Goal: Entertainment & Leisure: Consume media (video, audio)

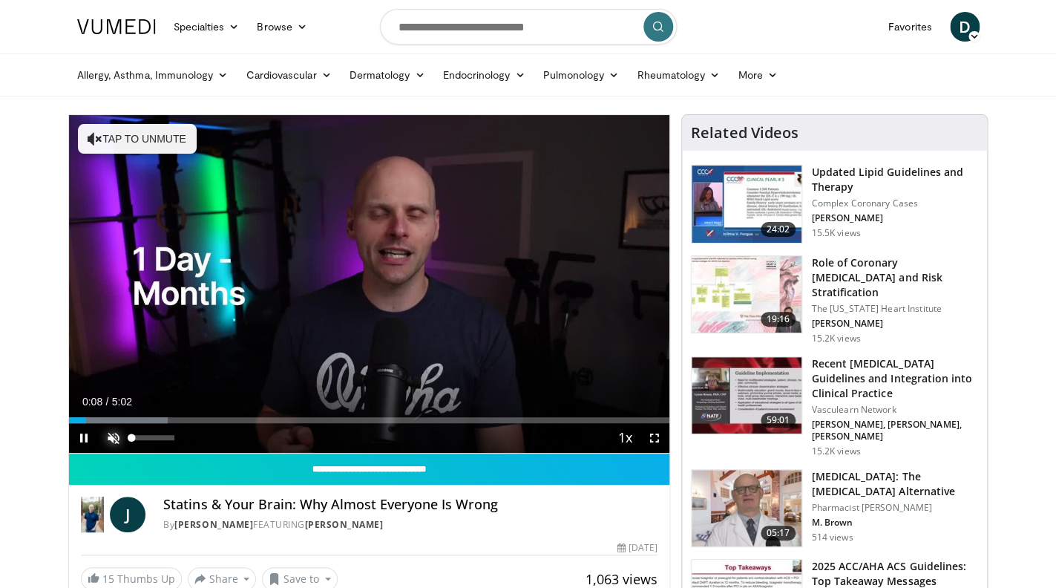
click at [111, 433] on span "Video Player" at bounding box center [114, 438] width 30 height 30
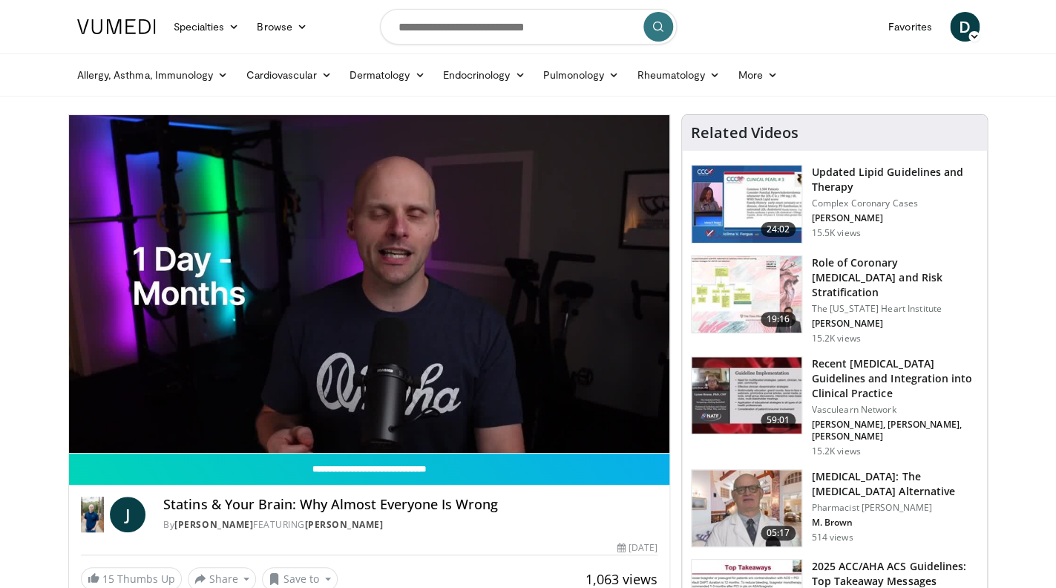
click at [786, 33] on nav "Specialties Adult & Family Medicine Allergy, [MEDICAL_DATA], Immunology Anesthe…" at bounding box center [528, 26] width 920 height 53
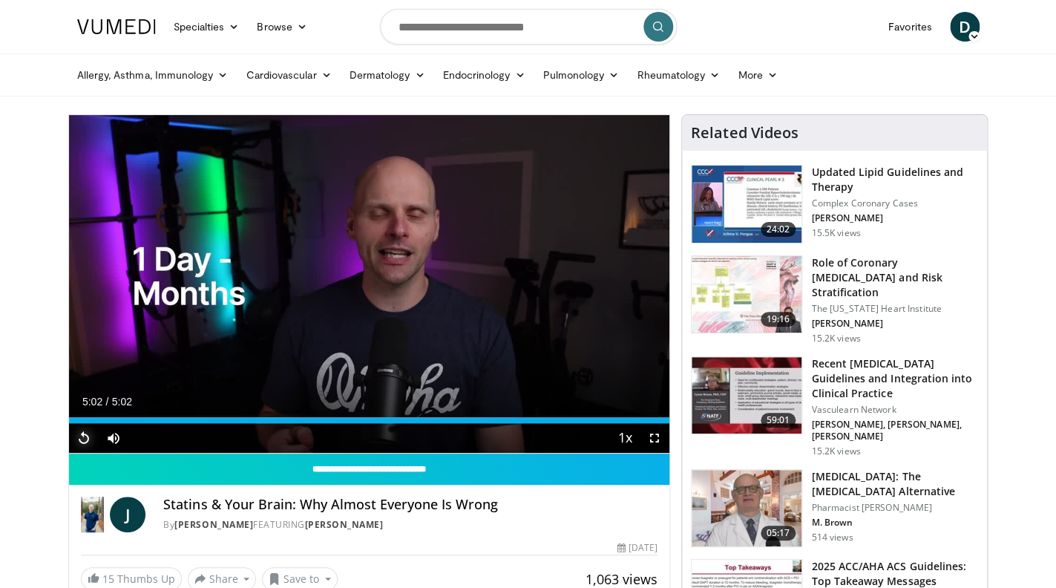
click at [85, 439] on span "Video Player" at bounding box center [84, 438] width 30 height 30
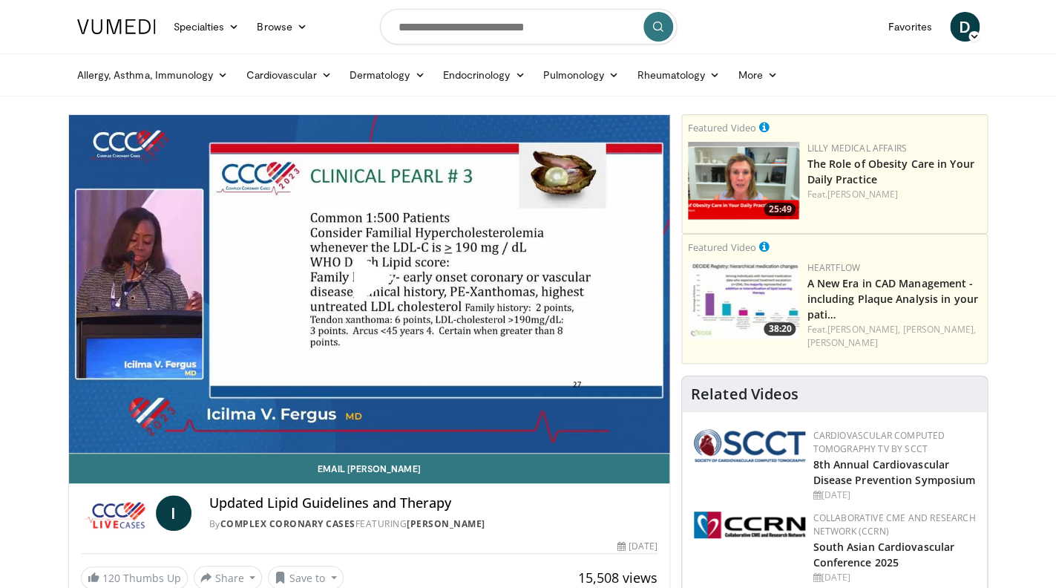
click at [369, 284] on span "Video Player" at bounding box center [369, 284] width 0 height 0
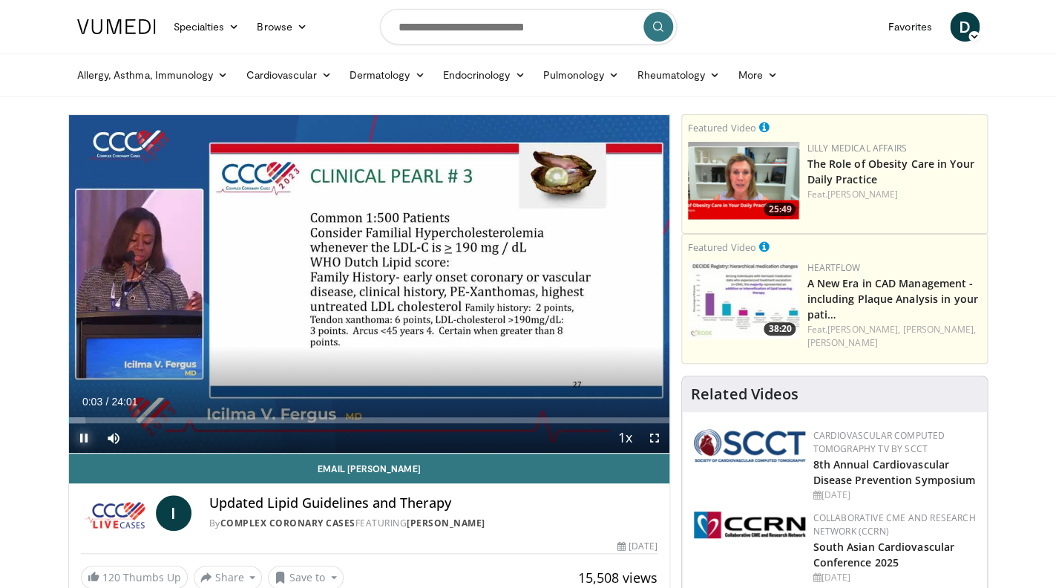
click at [85, 436] on span "Video Player" at bounding box center [84, 438] width 30 height 30
